Goal: Contribute content

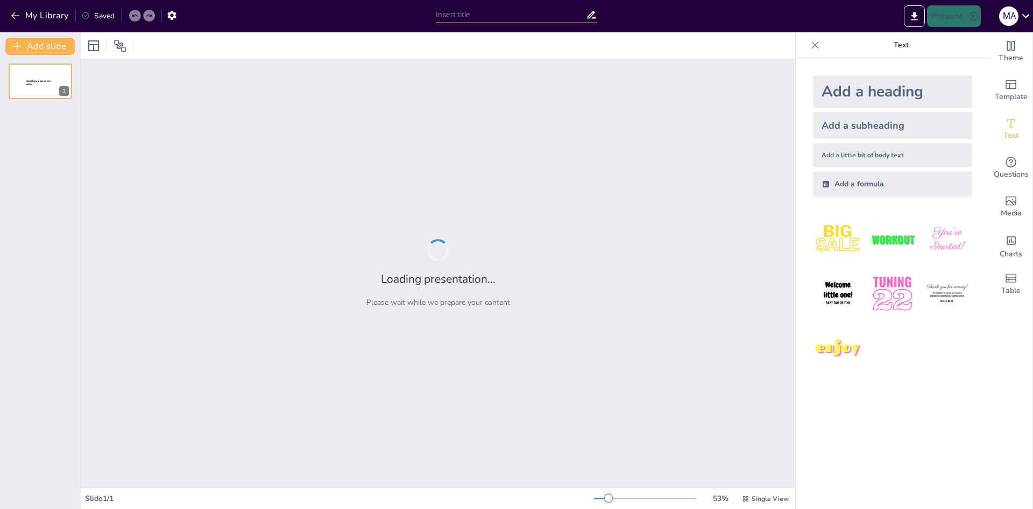
type input "Principios de Funcionamiento del Embrague en Distintos Tipos de Vehículos"
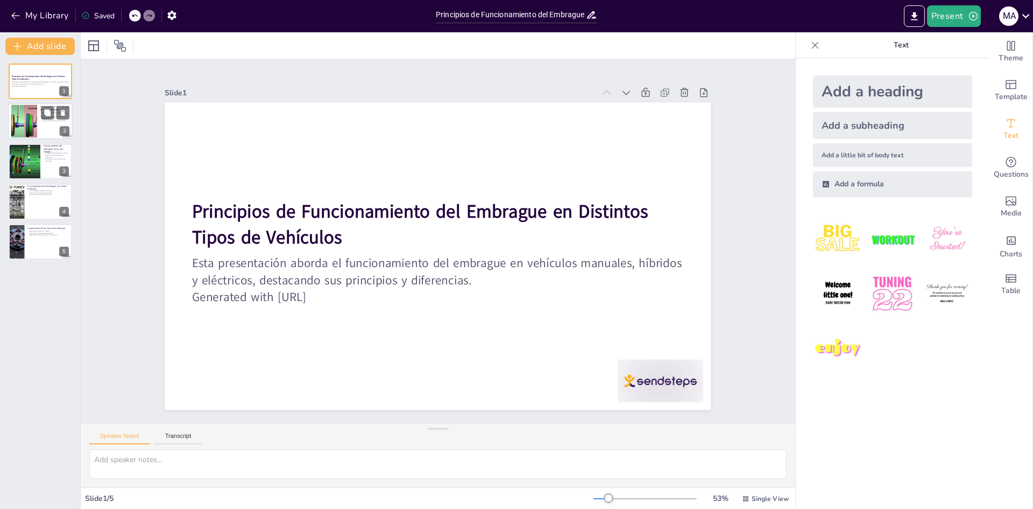
drag, startPoint x: 4, startPoint y: 102, endPoint x: 31, endPoint y: 121, distance: 32.4
click at [31, 121] on div "Principios de Funcionamiento del Embrague en Distintos Tipos de Vehículos Esta …" at bounding box center [40, 162] width 80 height 196
click at [31, 121] on div at bounding box center [24, 121] width 38 height 33
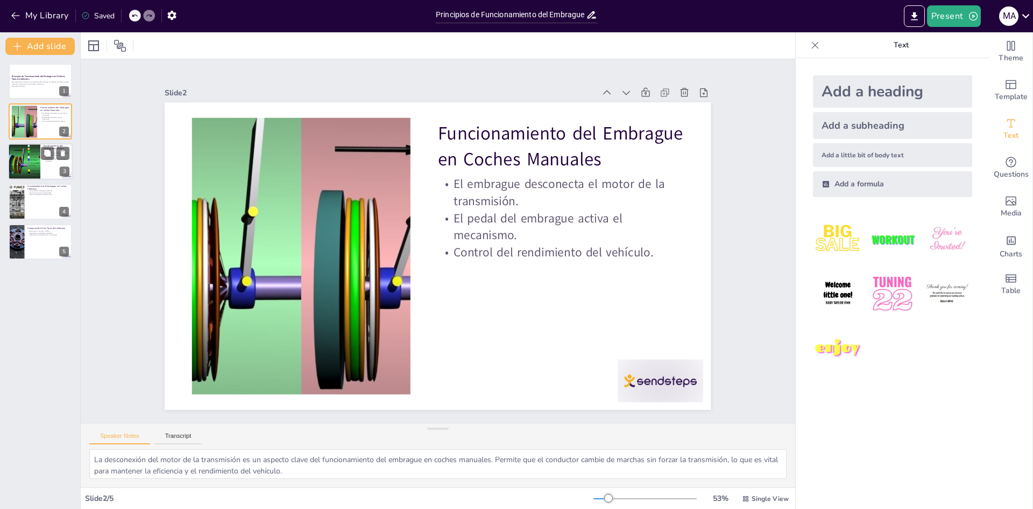
click at [40, 161] on div at bounding box center [40, 161] width 65 height 37
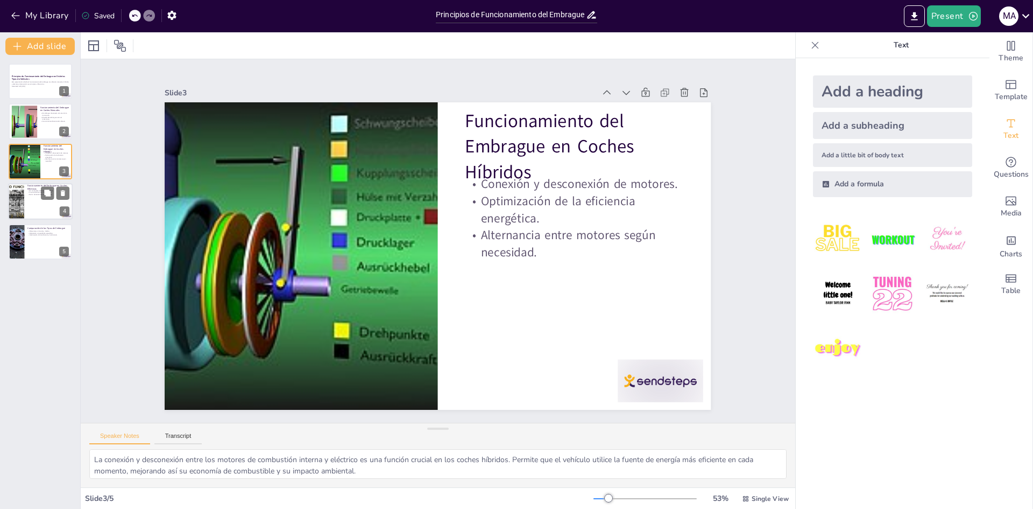
click at [27, 194] on p "Menor necesidad de mantenimiento." at bounding box center [48, 195] width 42 height 2
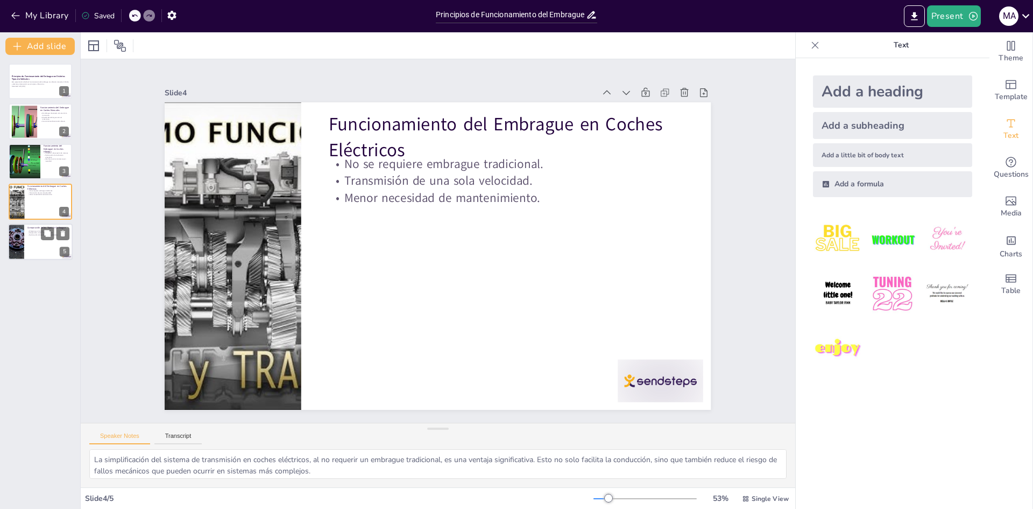
click at [45, 242] on div at bounding box center [40, 241] width 65 height 37
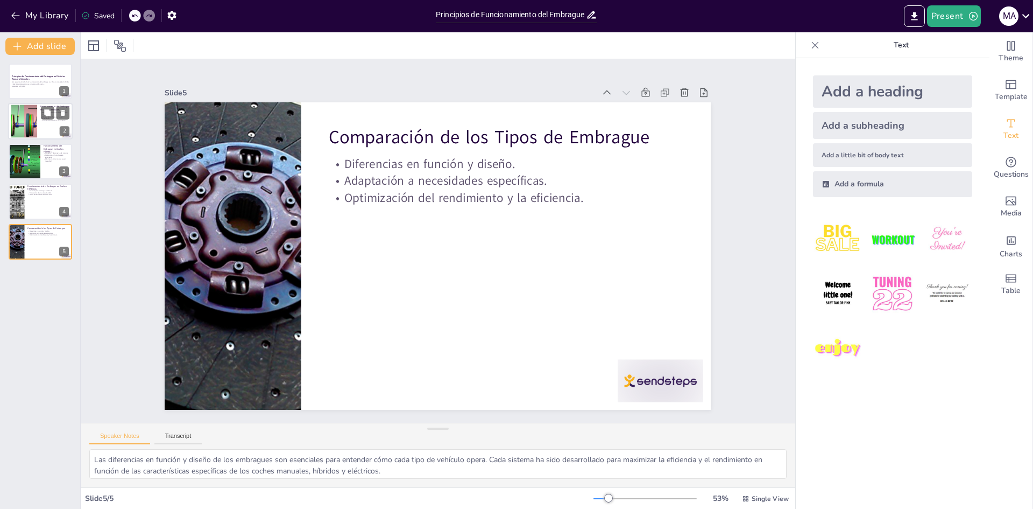
click at [11, 124] on div at bounding box center [24, 121] width 38 height 33
type textarea "La desconexión del motor de la transmisión es un aspecto clave del funcionamien…"
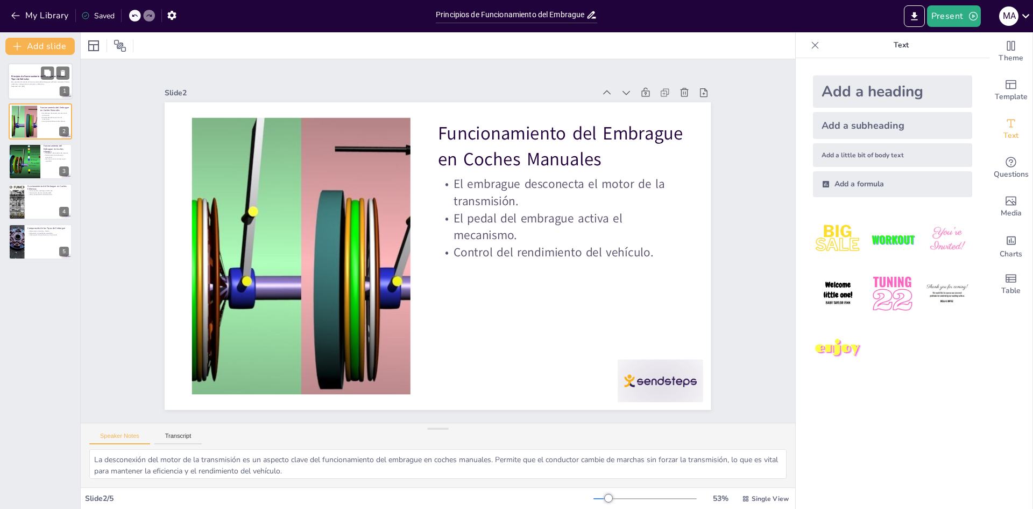
click at [26, 90] on div at bounding box center [40, 81] width 65 height 37
